Goal: Communication & Community: Answer question/provide support

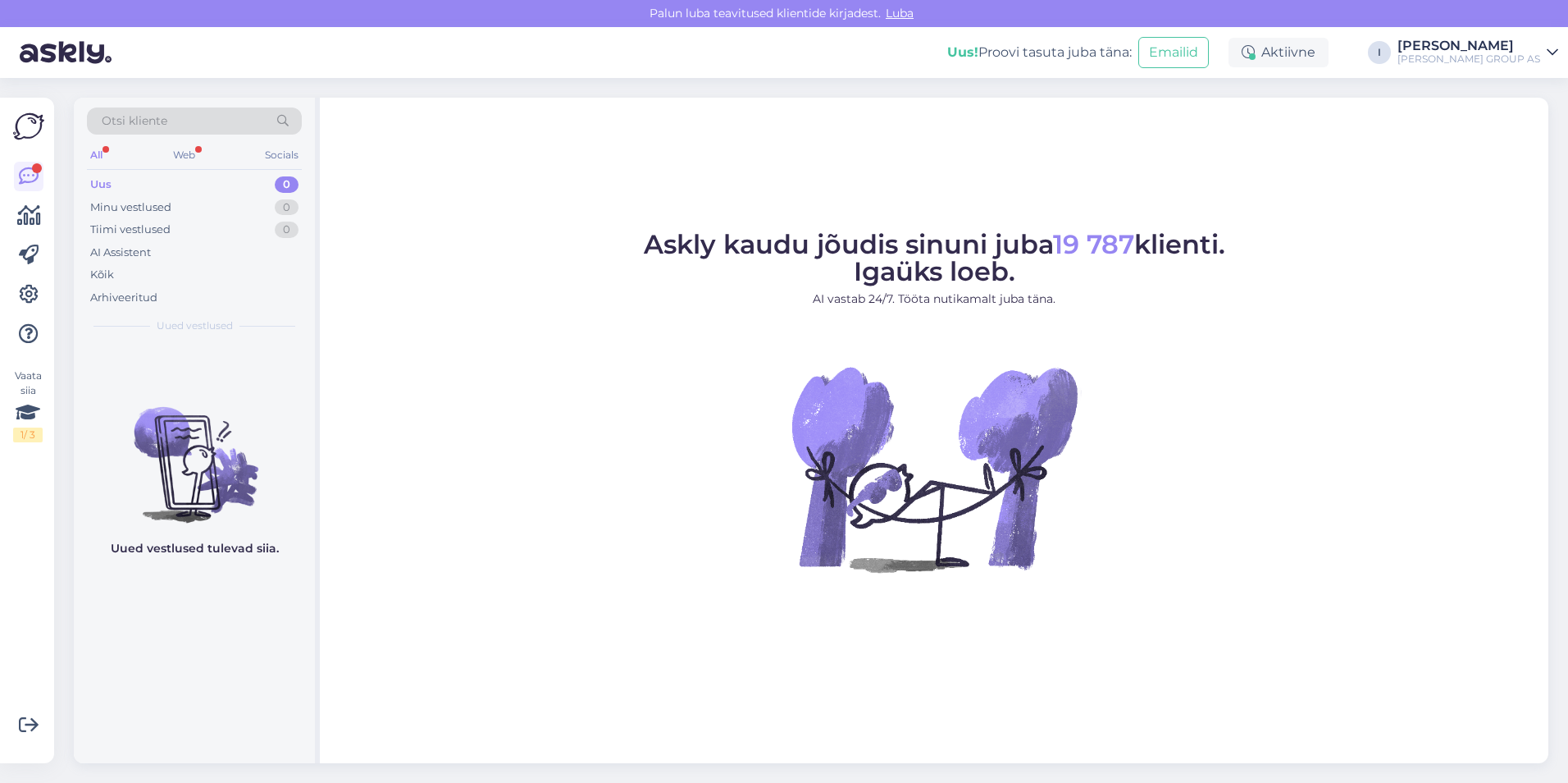
click at [168, 184] on div "Uus 0" at bounding box center [194, 184] width 215 height 23
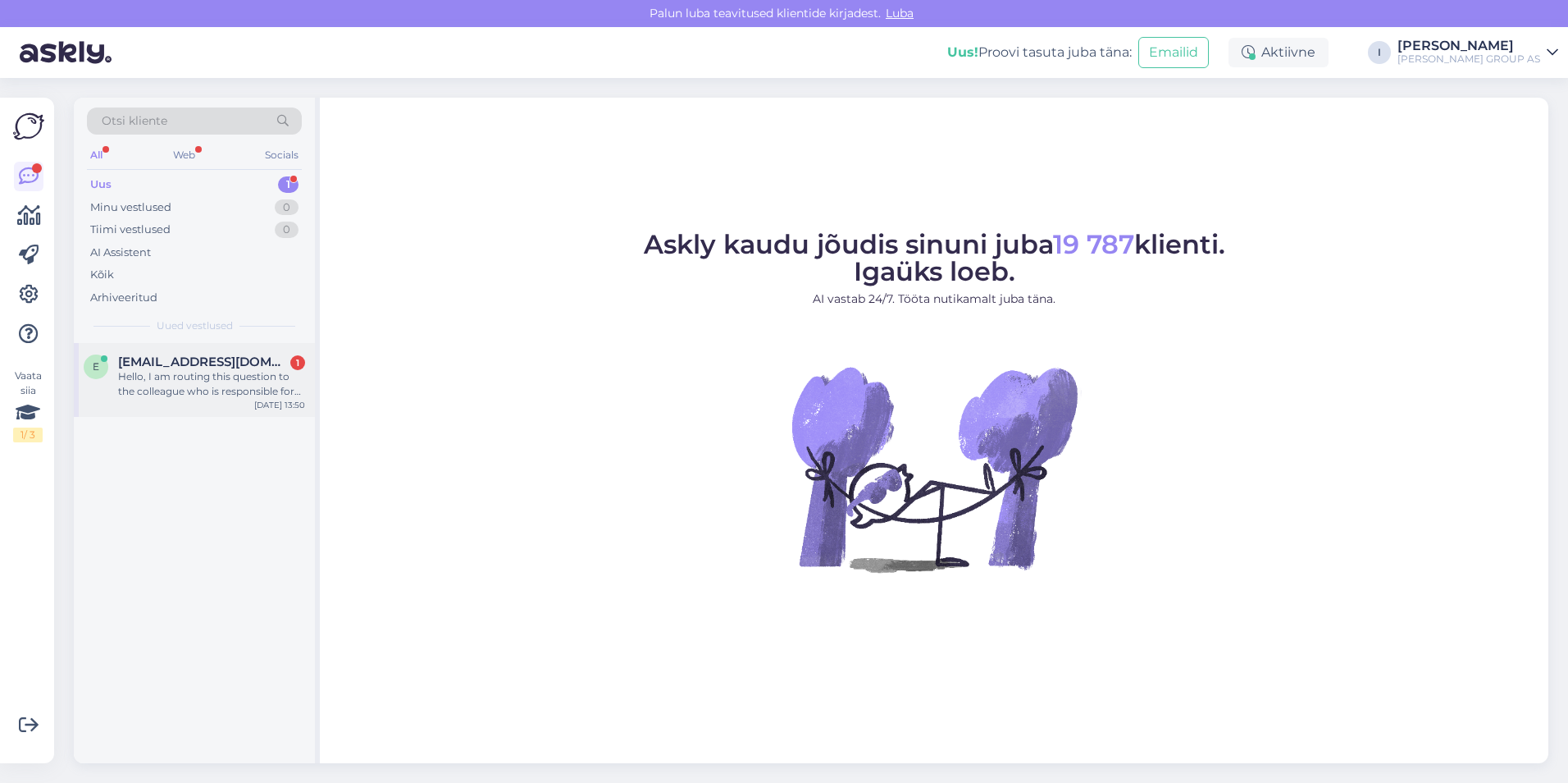
click at [188, 378] on div "Hello, I am routing this question to the colleague who is responsible for this …" at bounding box center [212, 384] width 187 height 29
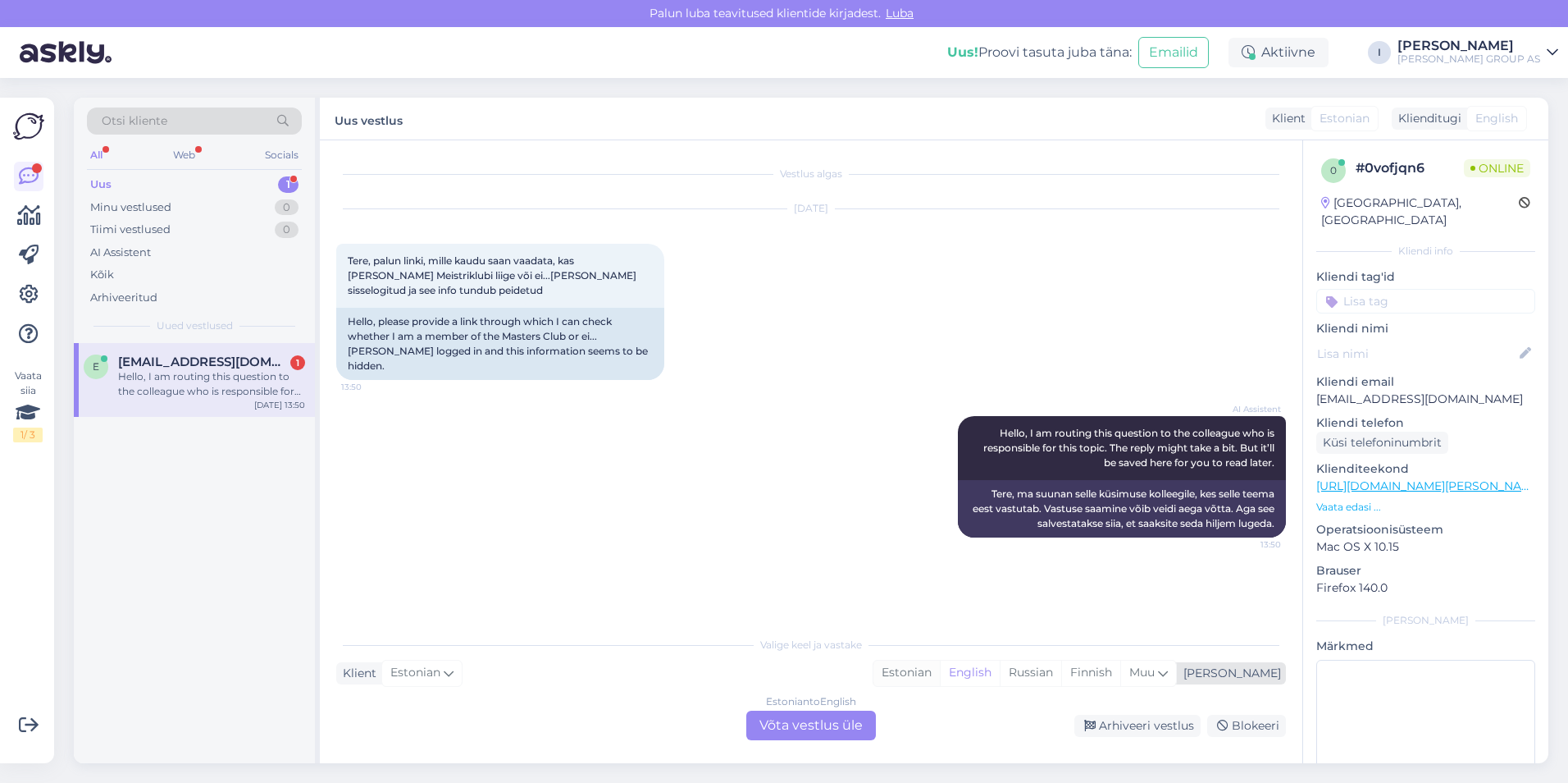
click at [940, 678] on div "Estonian" at bounding box center [906, 672] width 67 height 24
click at [810, 723] on div "Estonian to Estonian Võta vestlus üle" at bounding box center [811, 725] width 130 height 29
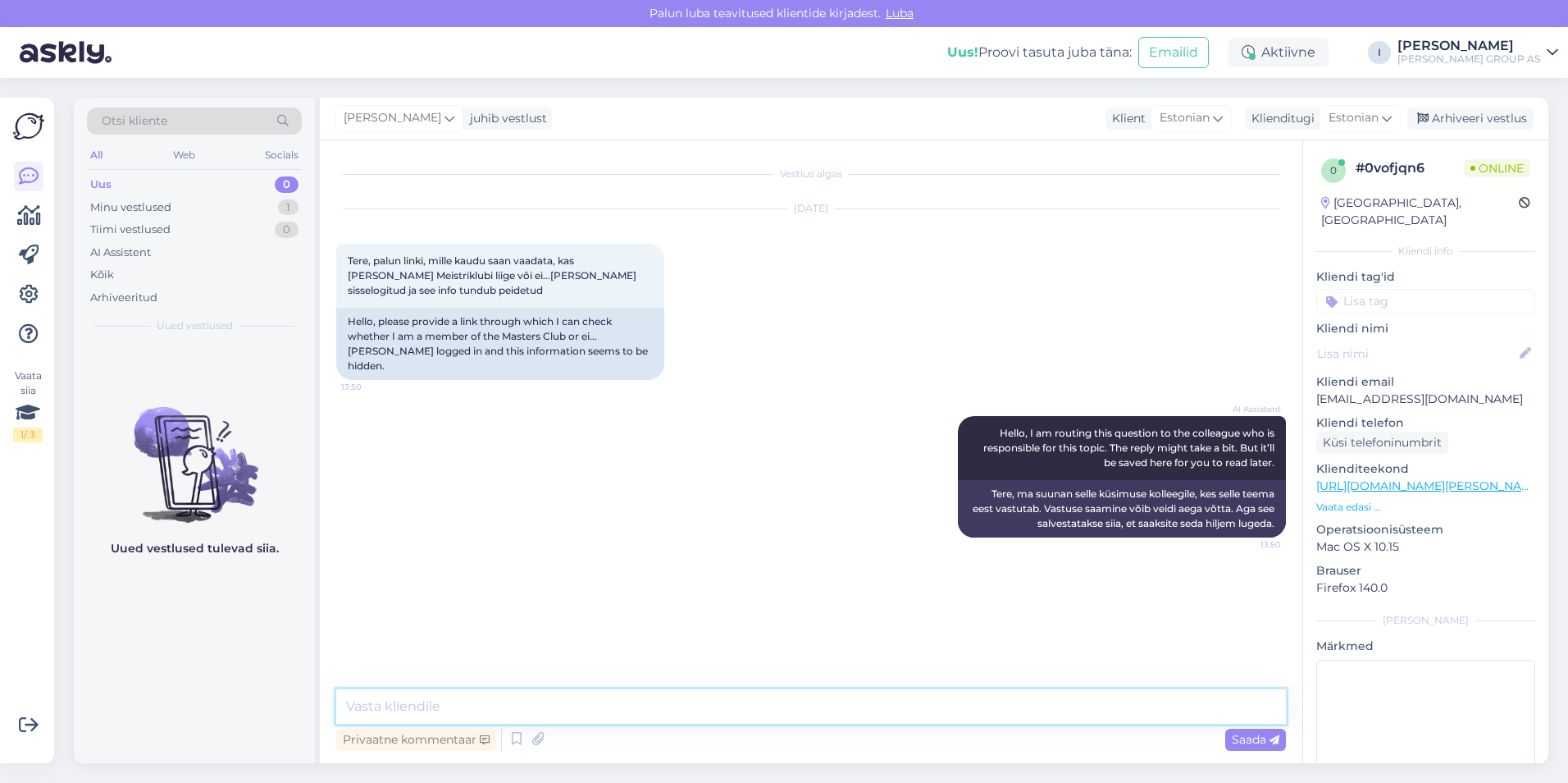
click at [817, 703] on textarea at bounding box center [810, 706] width 949 height 35
type textarea "Tere. Kui teil on konto meie veebilehel, siis olete automaatselt meistriklubi"
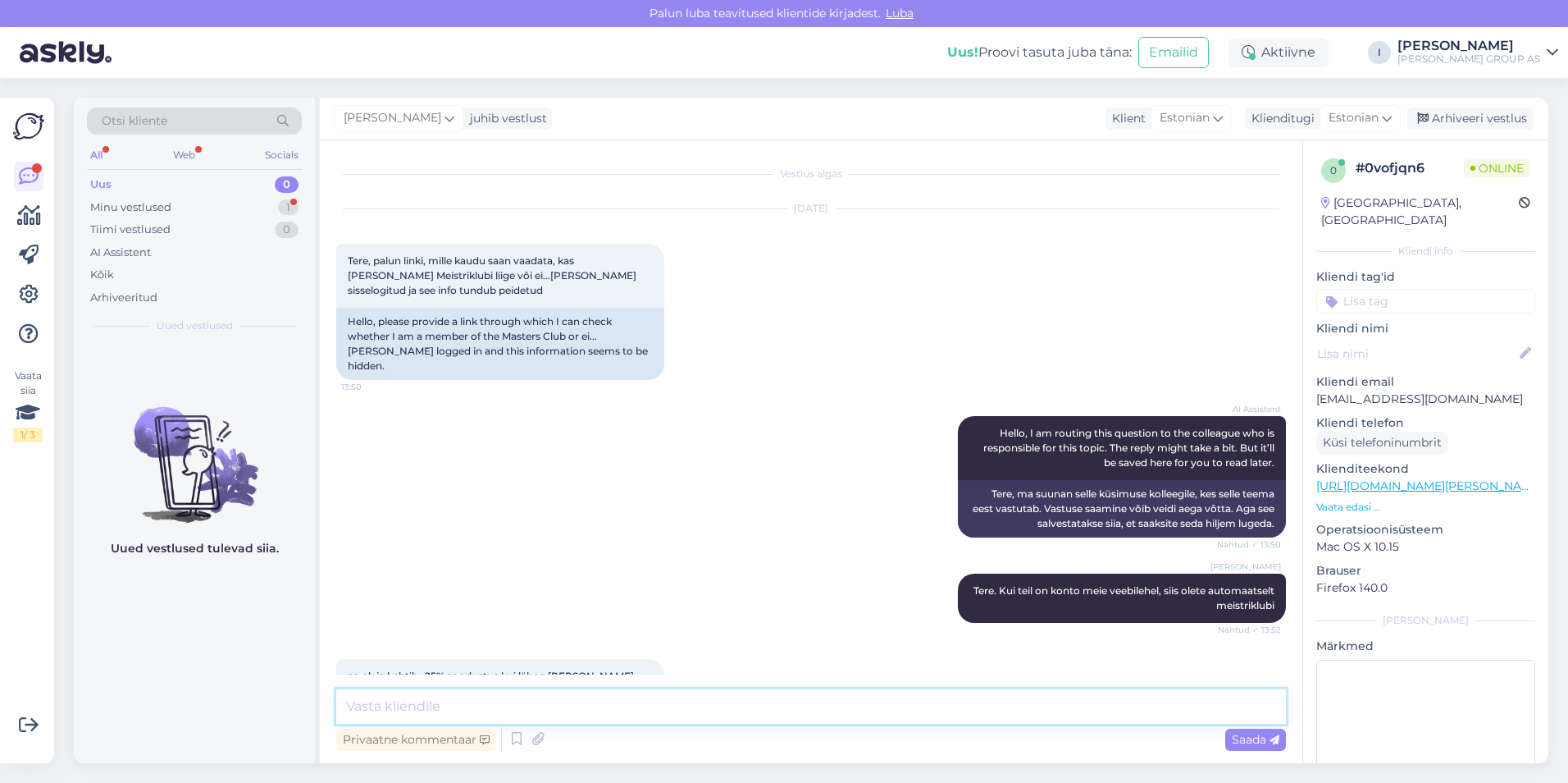
scroll to position [107, 0]
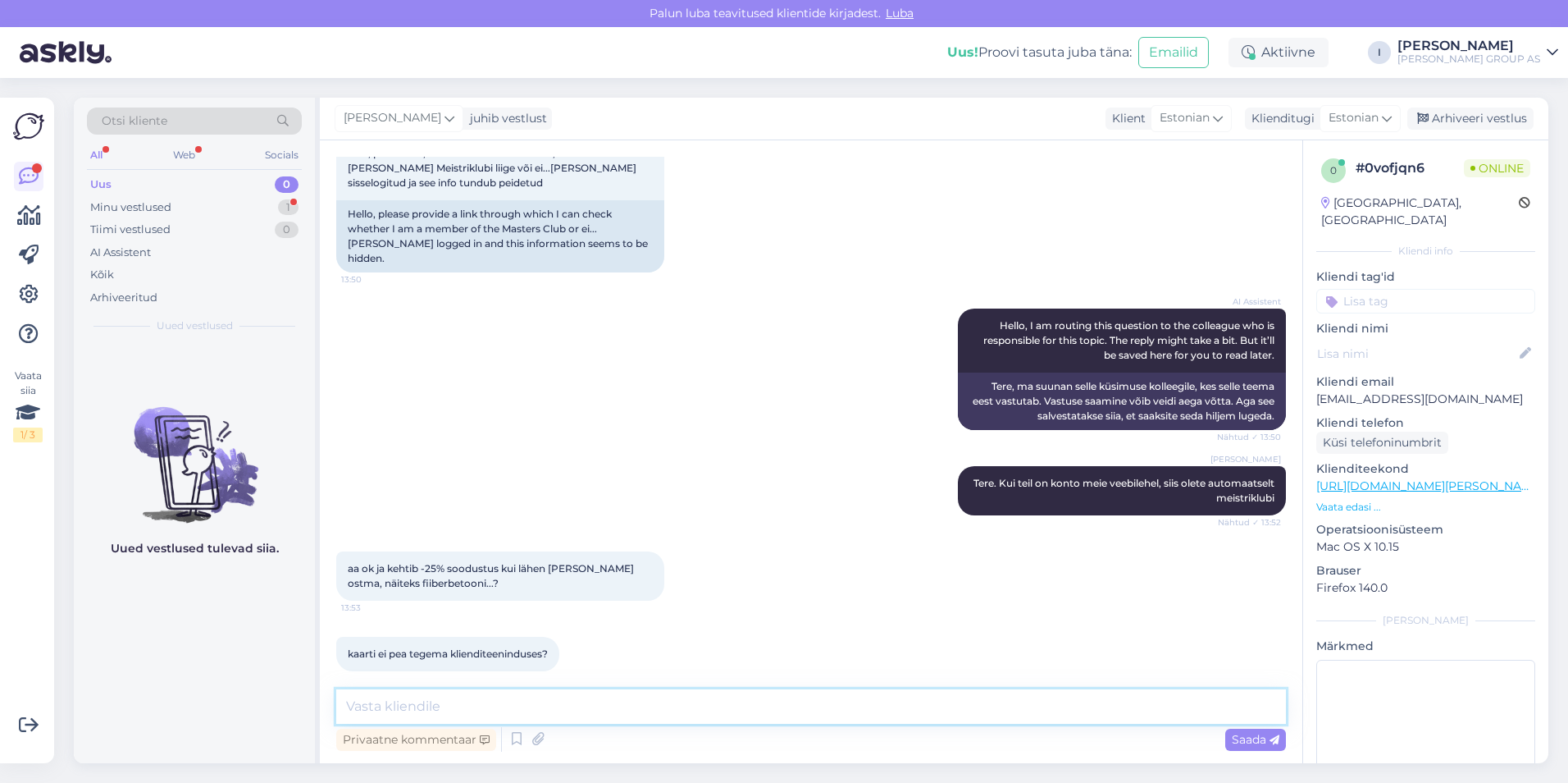
click at [641, 700] on textarea at bounding box center [810, 706] width 949 height 35
type textarea "id kaardi kaudu saab"
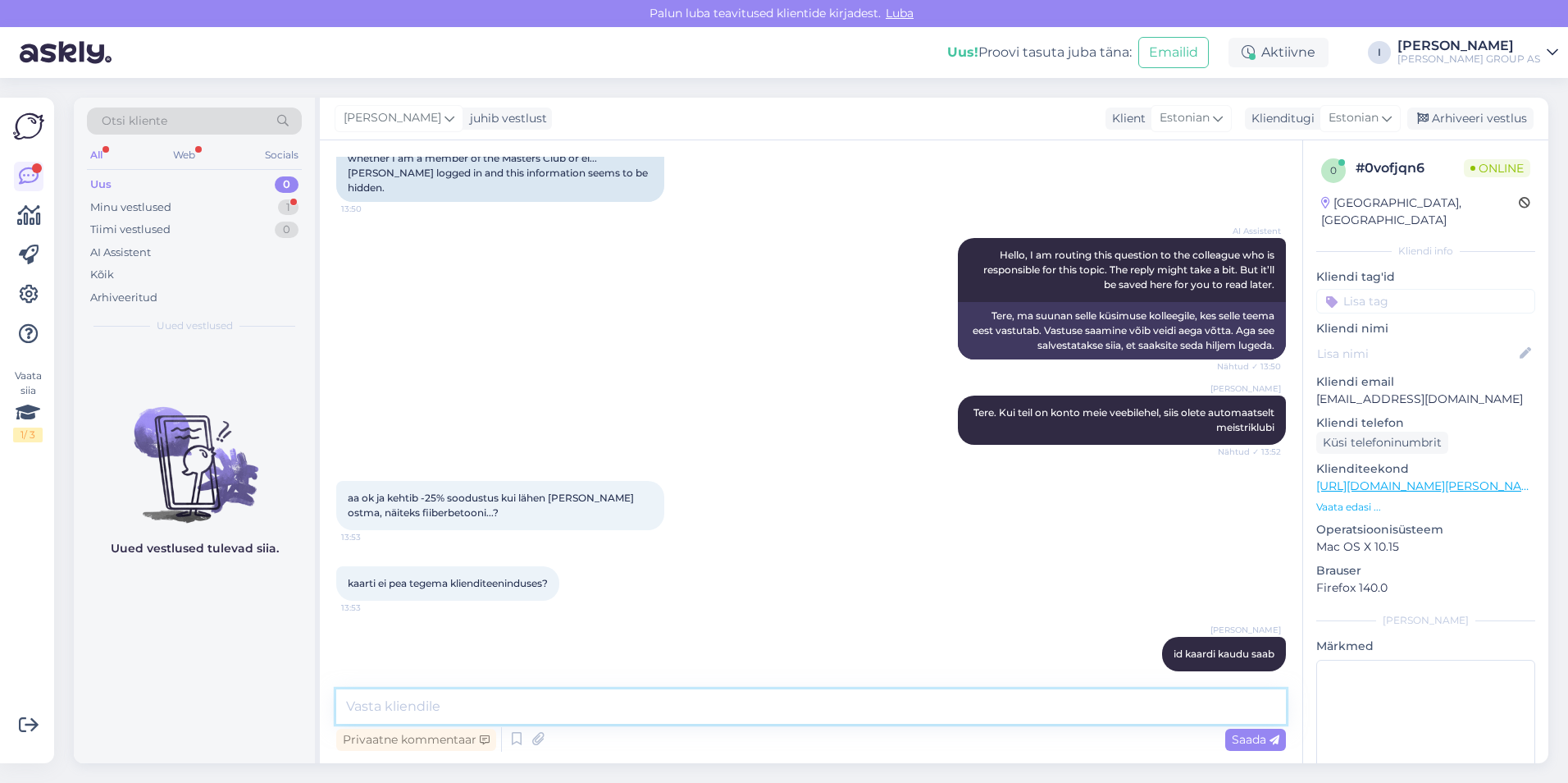
scroll to position [249, 0]
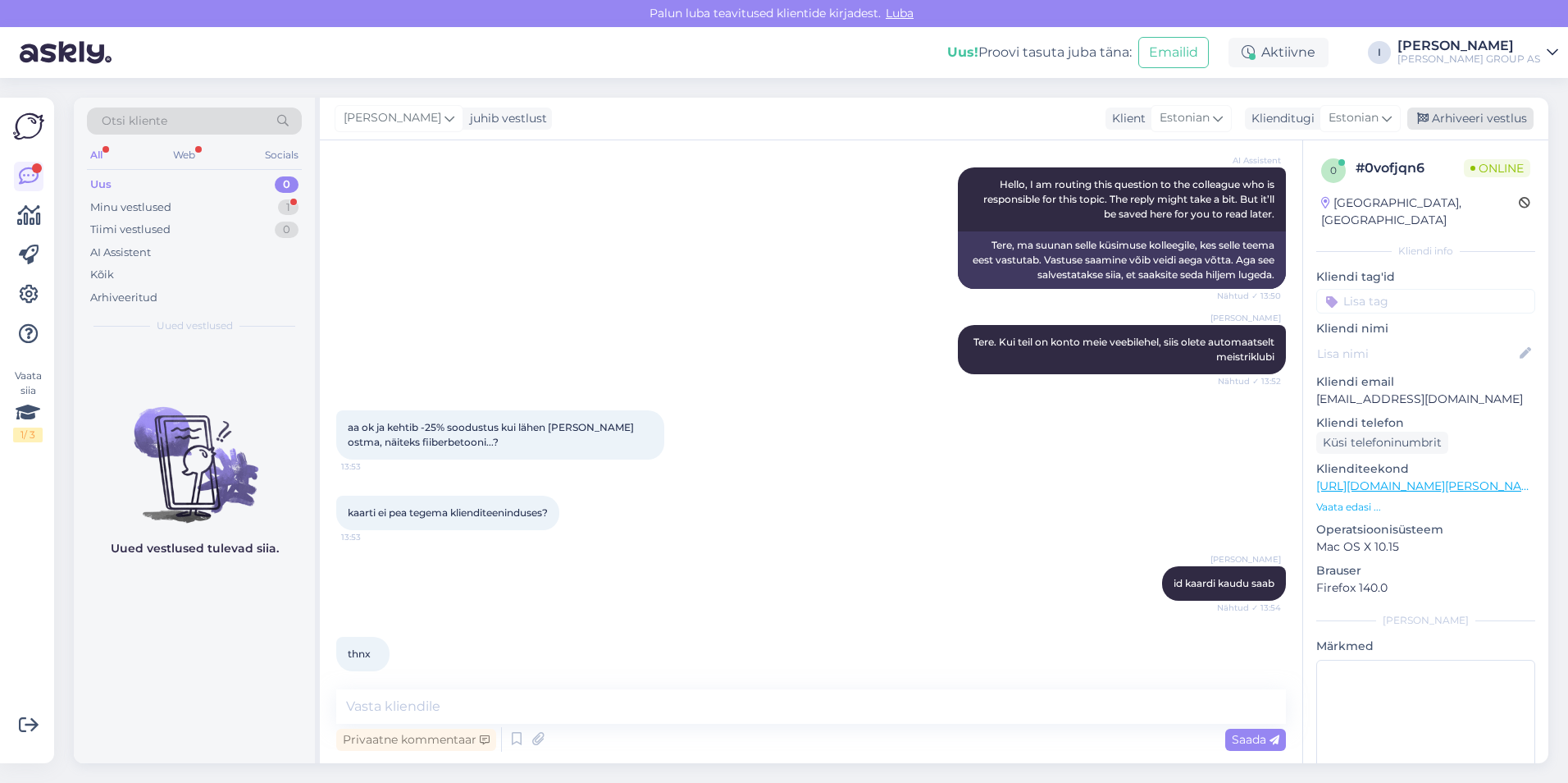
click at [1462, 118] on div "Arhiveeri vestlus" at bounding box center [1470, 118] width 126 height 22
